Goal: Find specific page/section

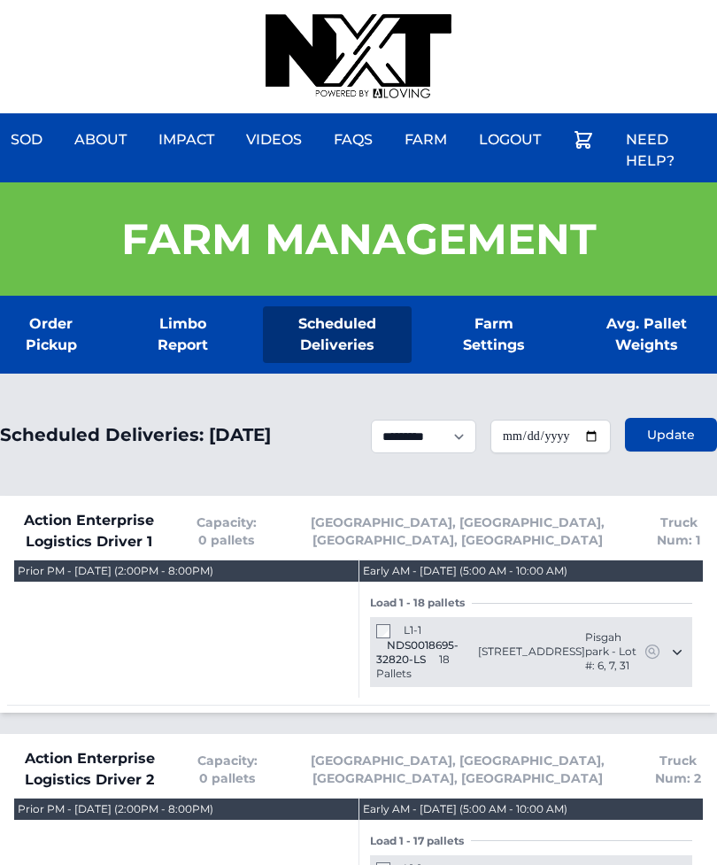
click at [471, 276] on div "Farm Management" at bounding box center [358, 238] width 717 height 113
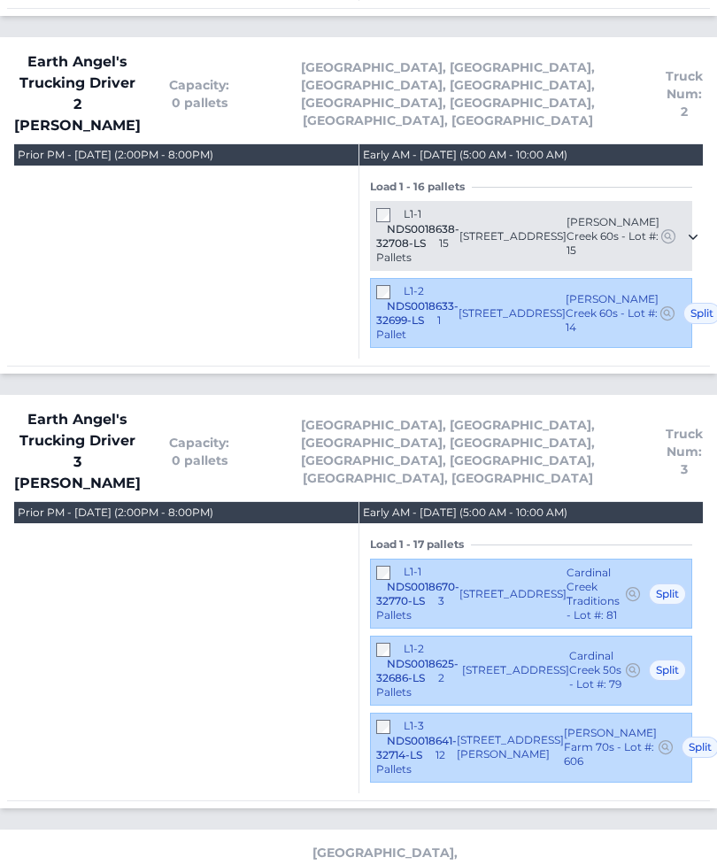
scroll to position [2352, 0]
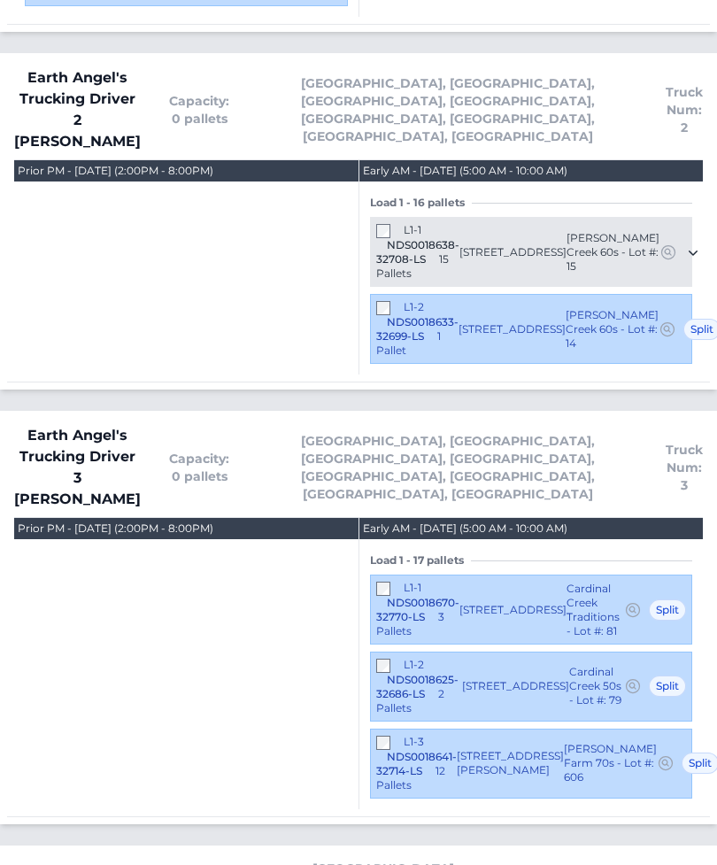
click at [295, 161] on div "Prior PM - [DATE] (2:00PM - 8:00PM)" at bounding box center [186, 268] width 345 height 214
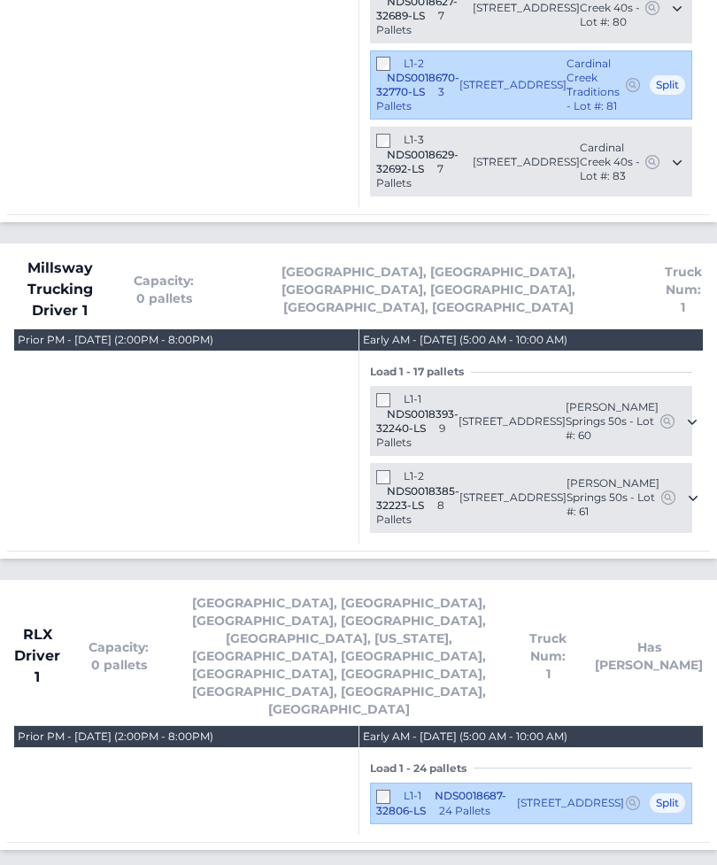
scroll to position [3446, 0]
